Goal: Task Accomplishment & Management: Manage account settings

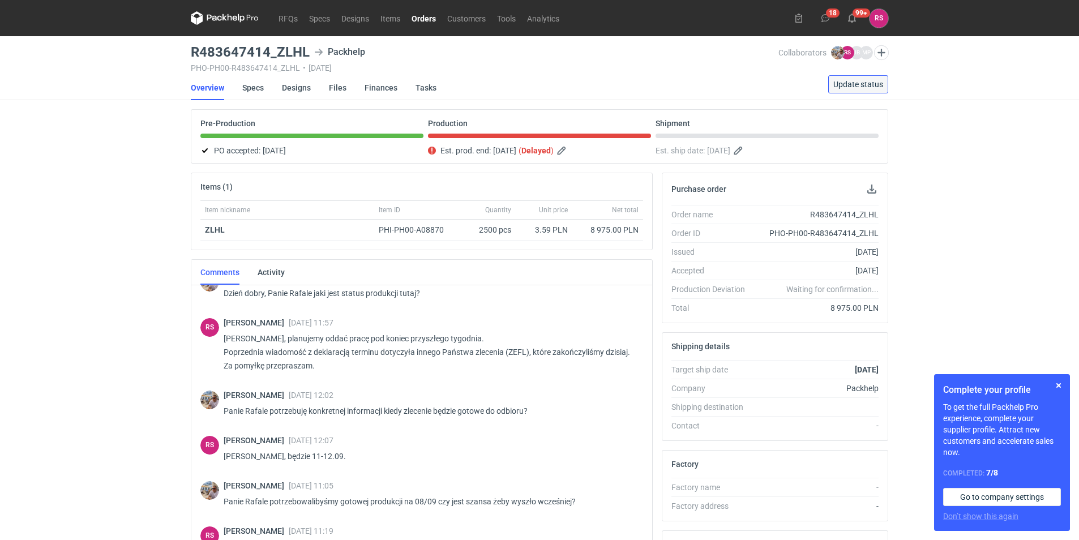
click at [880, 88] on span "Update status" at bounding box center [858, 84] width 50 height 8
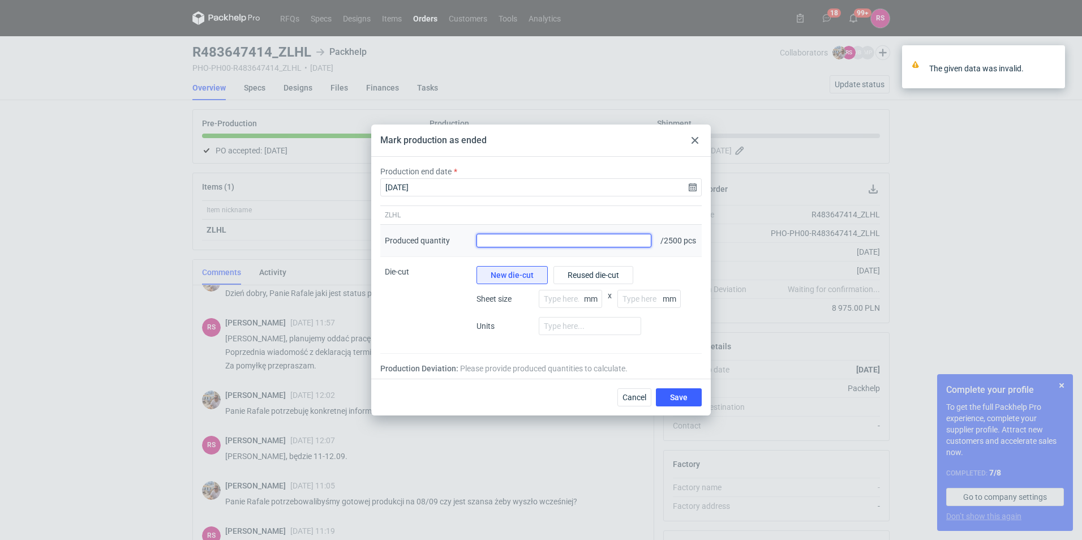
click at [607, 238] on input "Produced quantity" at bounding box center [564, 241] width 175 height 14
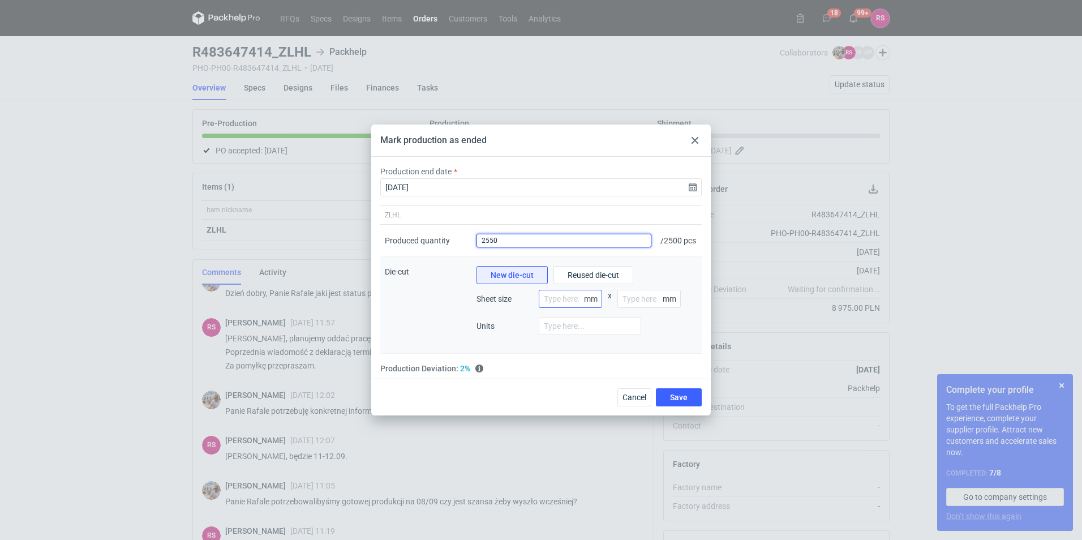
type input "2550"
click at [576, 298] on input "number" at bounding box center [570, 299] width 63 height 18
type input "800"
click at [653, 305] on input "number" at bounding box center [649, 299] width 63 height 18
type input "1200"
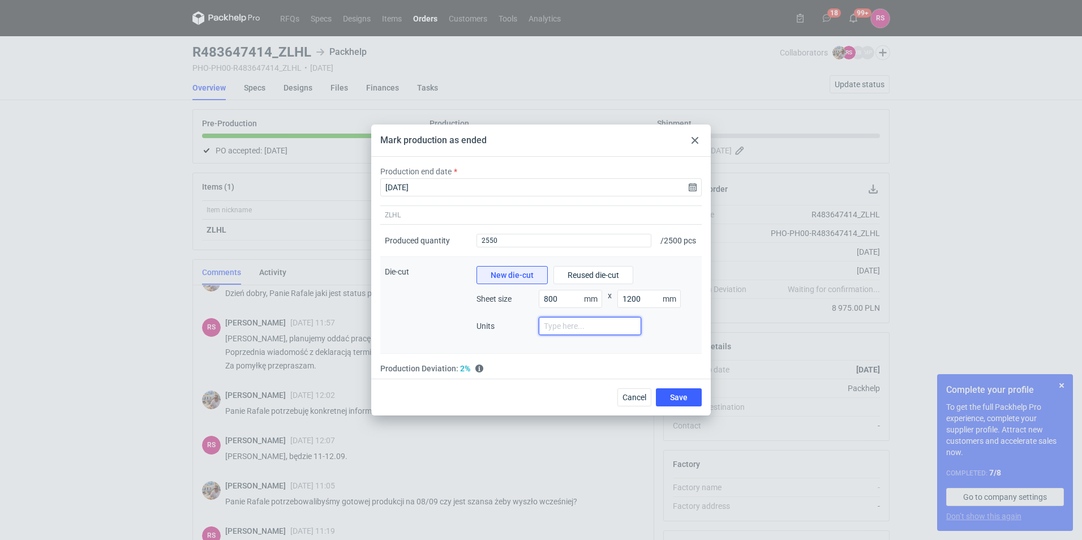
click at [596, 324] on input "number" at bounding box center [590, 326] width 102 height 18
type input "2"
click at [675, 401] on span "Save" at bounding box center [679, 397] width 18 height 8
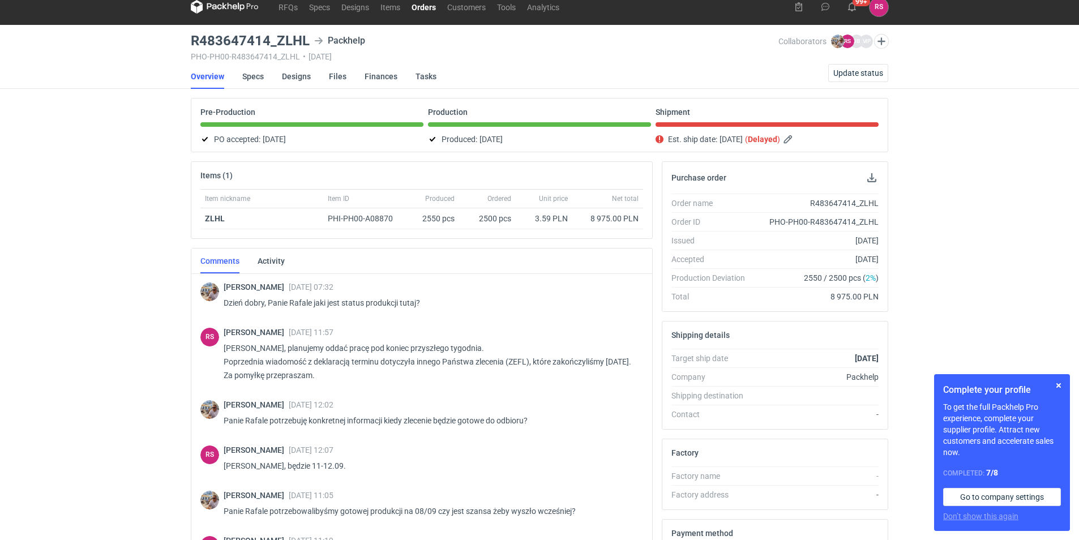
scroll to position [841, 0]
